Goal: Task Accomplishment & Management: Use online tool/utility

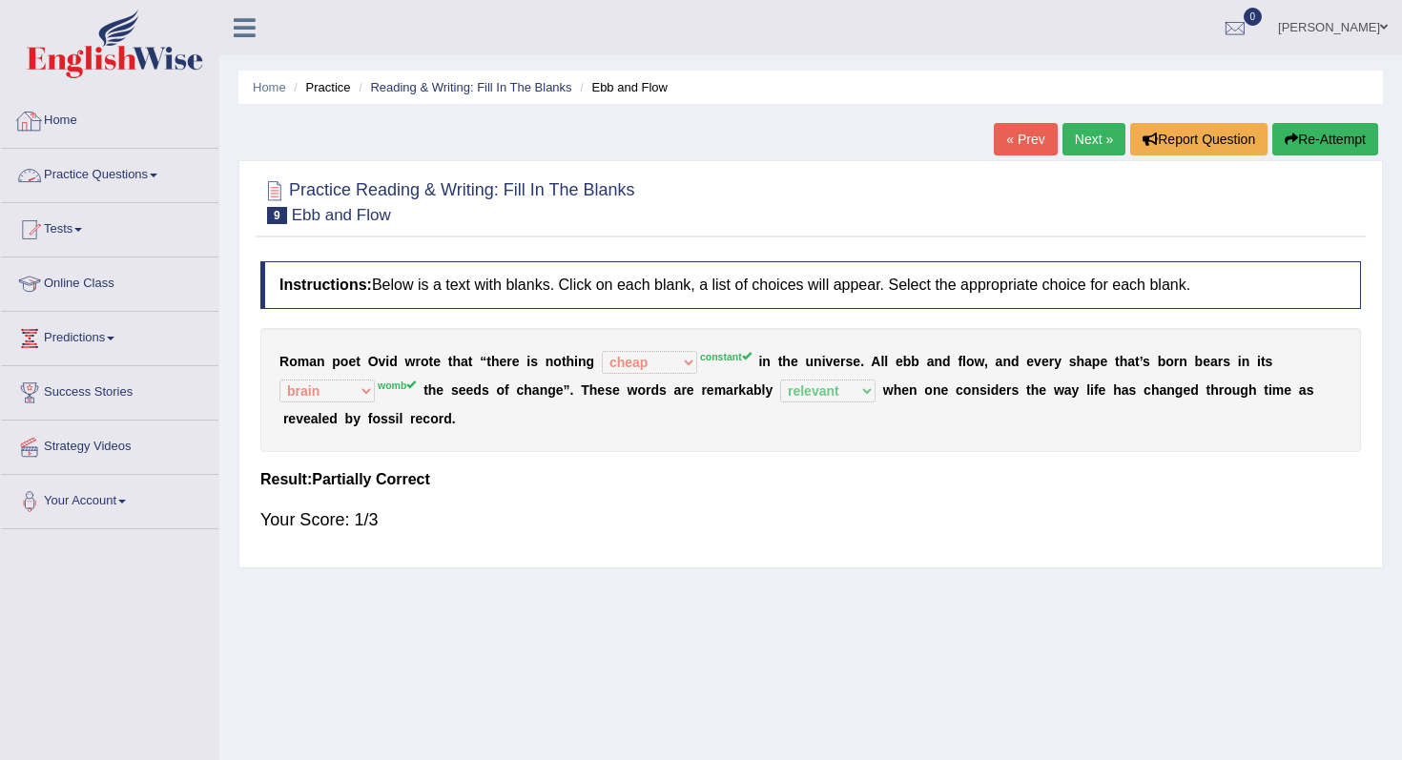
select select "cheap"
select select "brain"
select select "relevant"
click at [63, 114] on link "Home" at bounding box center [109, 118] width 217 height 48
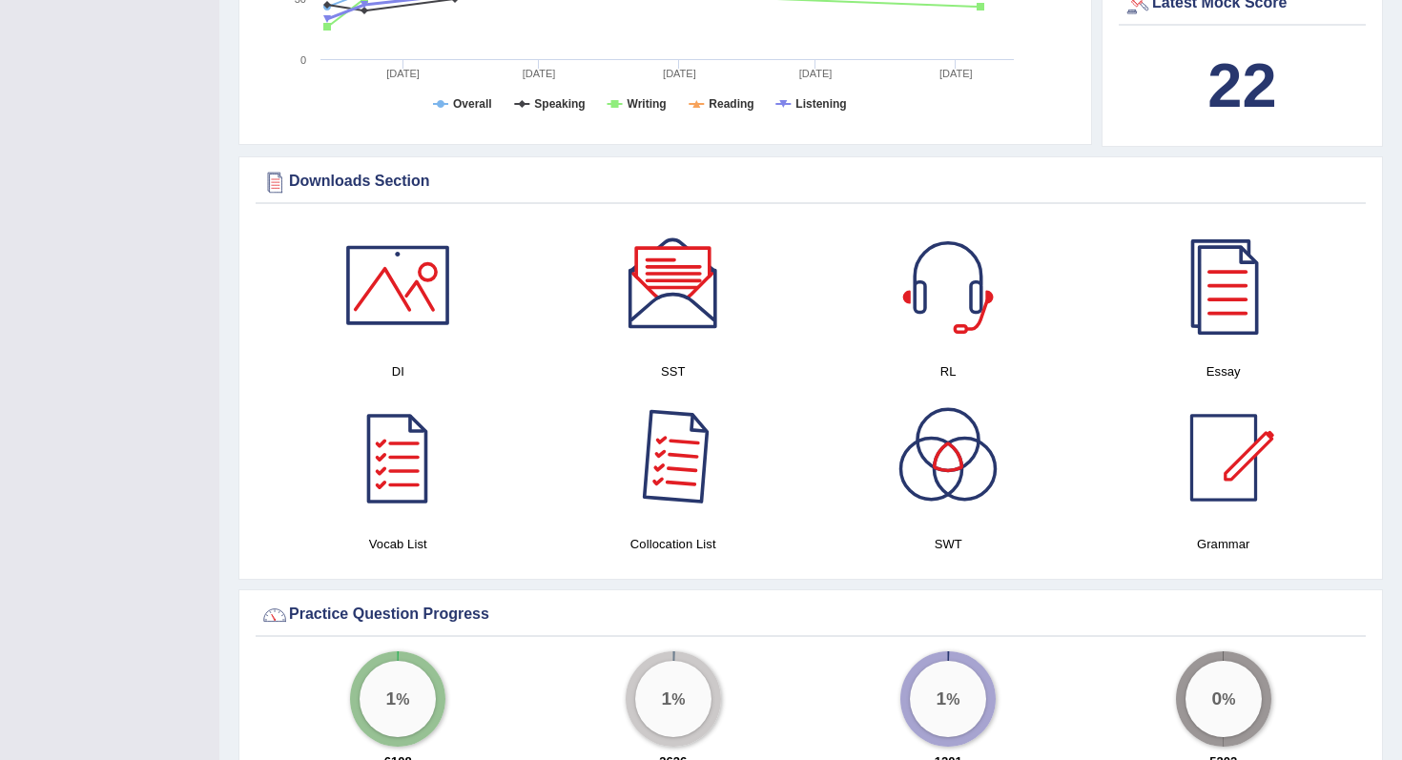
scroll to position [850, 0]
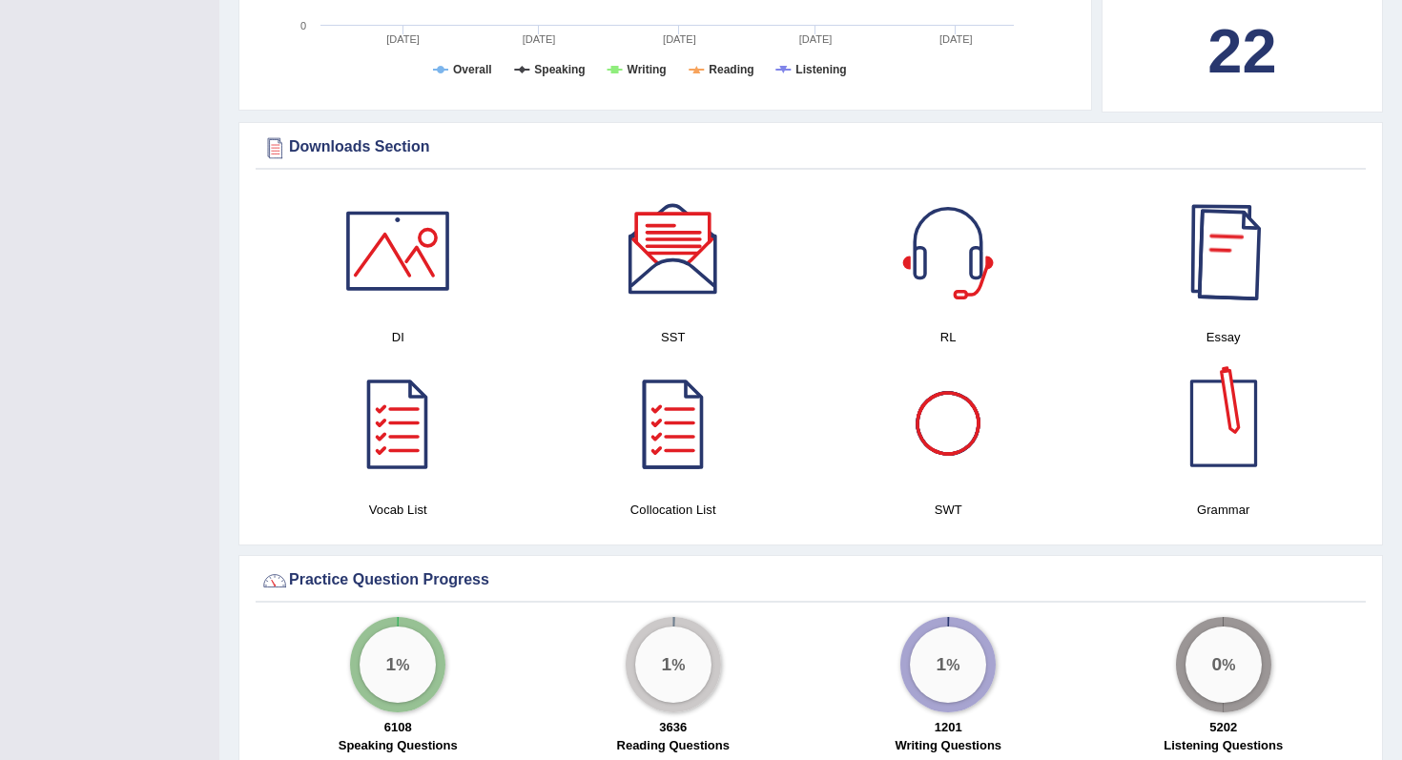
click at [1220, 233] on div at bounding box center [1224, 251] width 134 height 134
